Goal: Find specific page/section: Find specific page/section

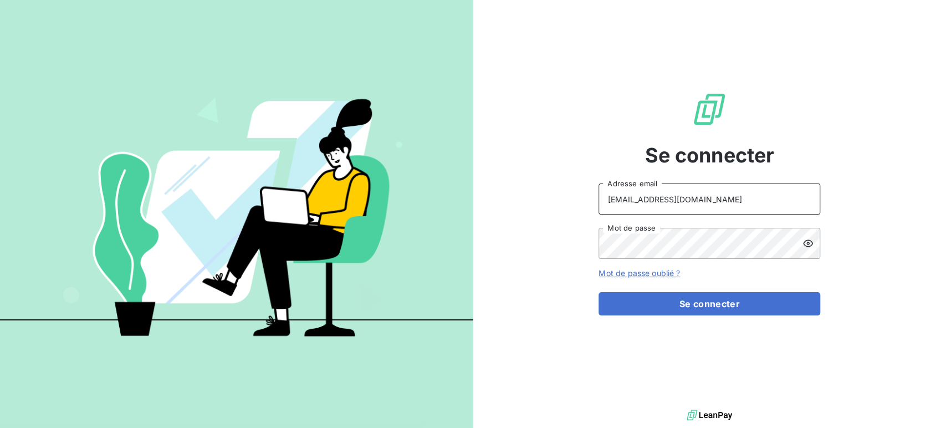
click at [717, 207] on input "[EMAIL_ADDRESS][DOMAIN_NAME]" at bounding box center [709, 198] width 222 height 31
type input "[EMAIL_ADDRESS][DOMAIN_NAME]"
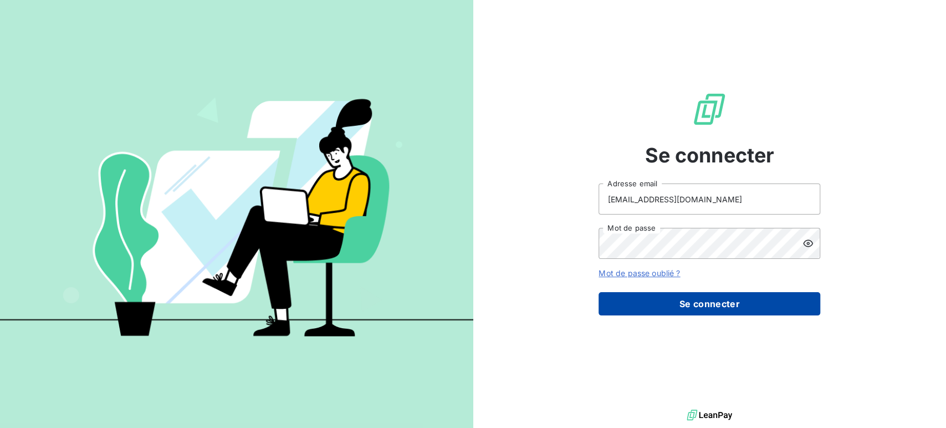
click at [700, 300] on button "Se connecter" at bounding box center [709, 303] width 222 height 23
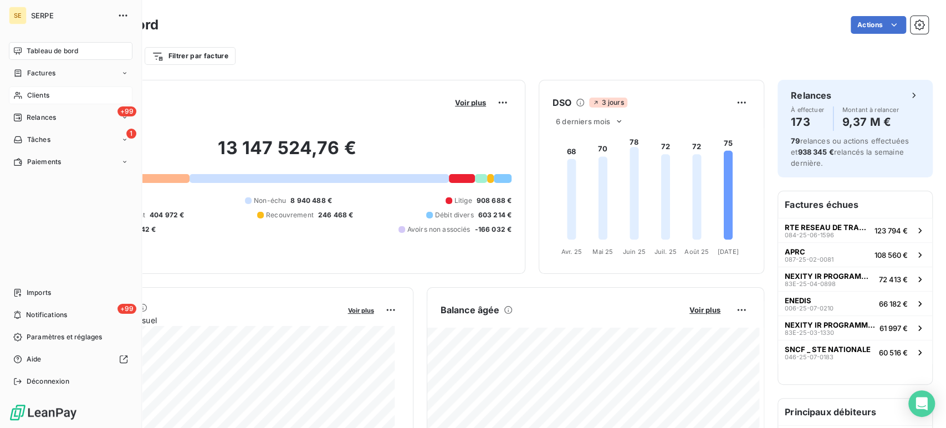
click at [38, 95] on span "Clients" at bounding box center [38, 95] width 22 height 10
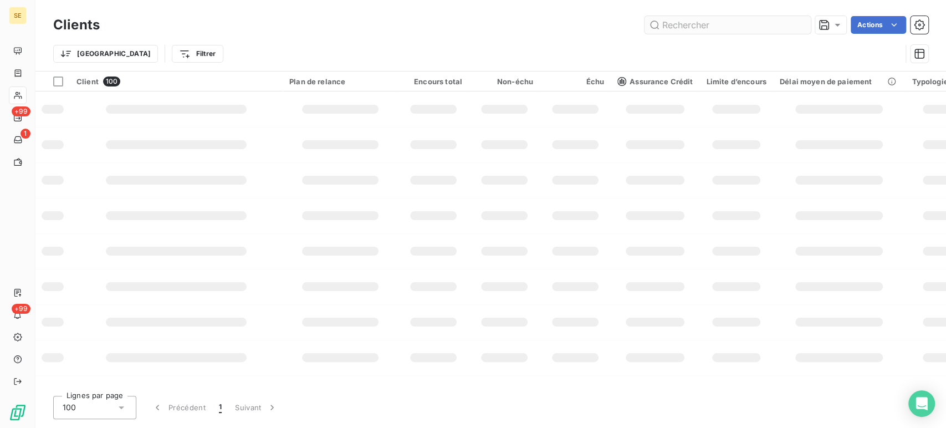
click at [705, 26] on input "text" at bounding box center [727, 25] width 166 height 18
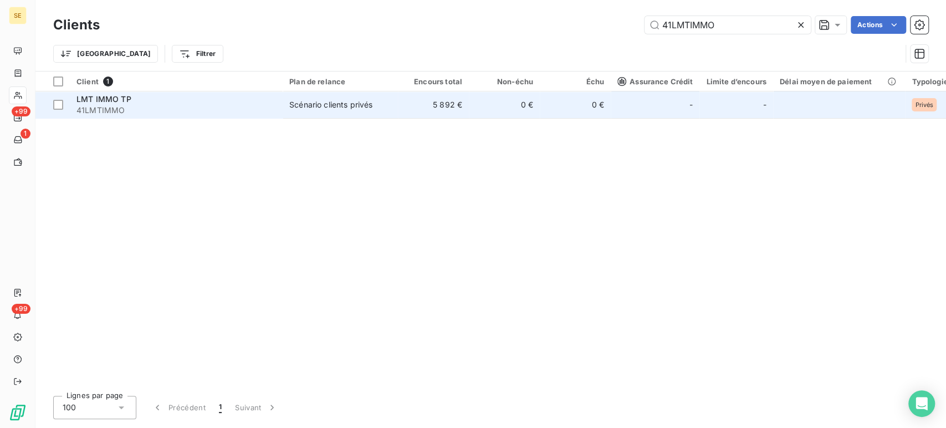
type input "41LMTIMMO"
click at [160, 105] on span "41LMTIMMO" at bounding box center [175, 110] width 199 height 11
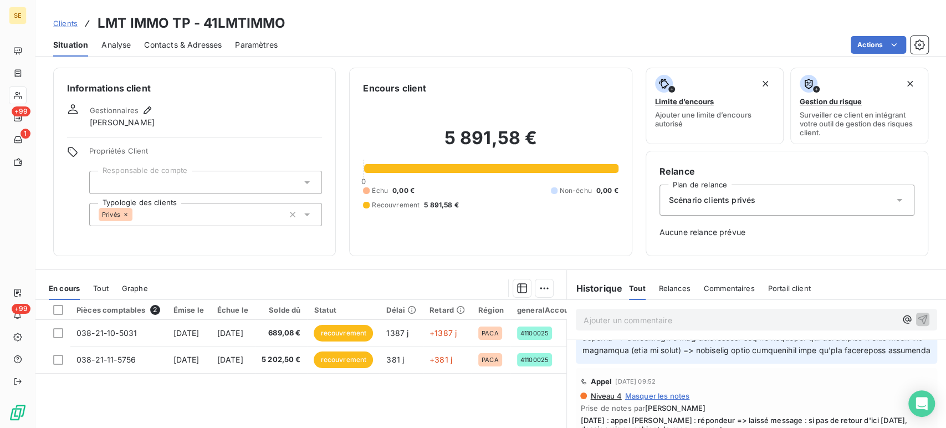
scroll to position [492, 0]
